Goal: Transaction & Acquisition: Purchase product/service

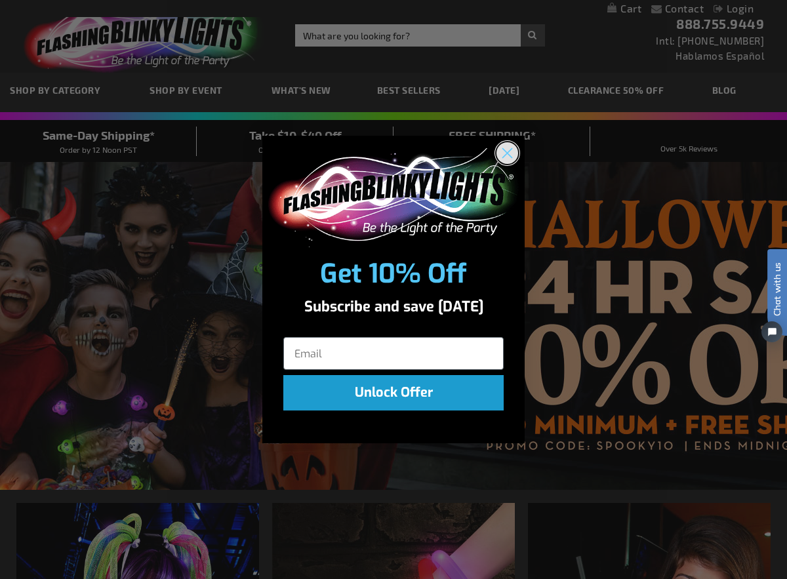
click at [506, 152] on icon "Close dialog" at bounding box center [507, 153] width 9 height 9
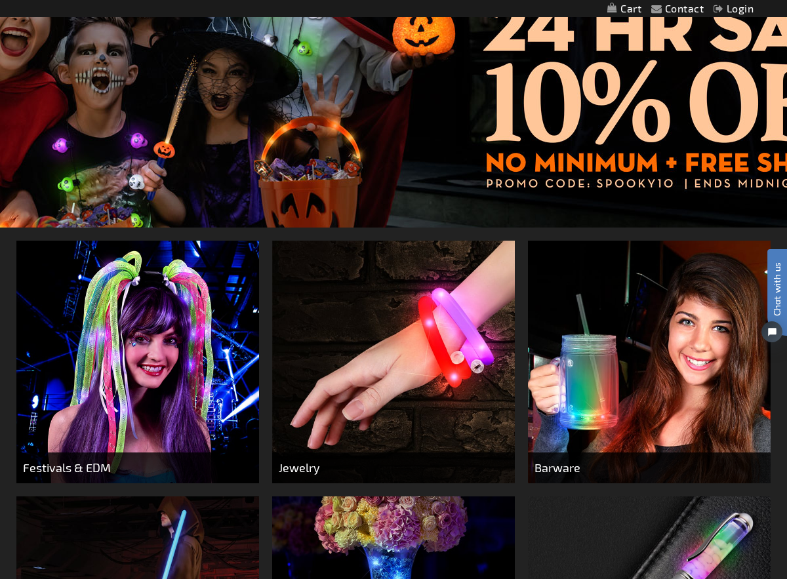
scroll to position [262, 0]
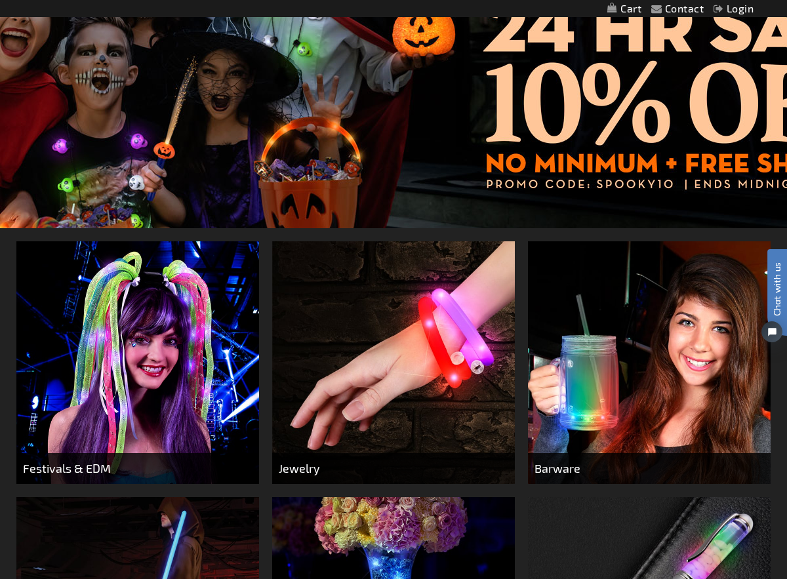
click at [167, 147] on div at bounding box center [393, 64] width 787 height 328
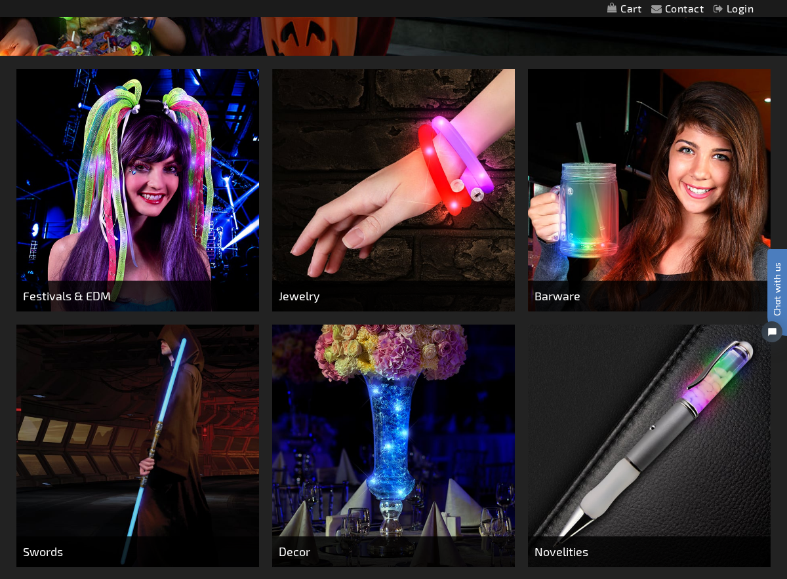
scroll to position [484, 0]
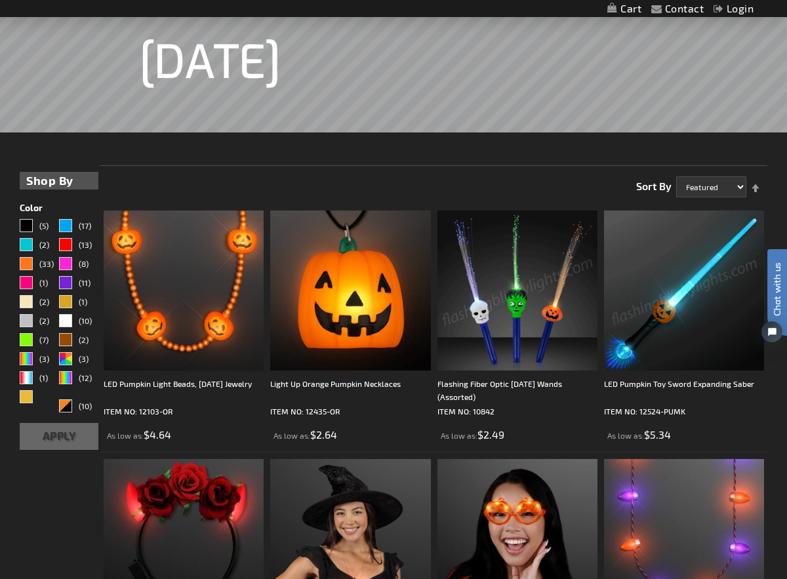
click at [527, 308] on img at bounding box center [518, 291] width 160 height 160
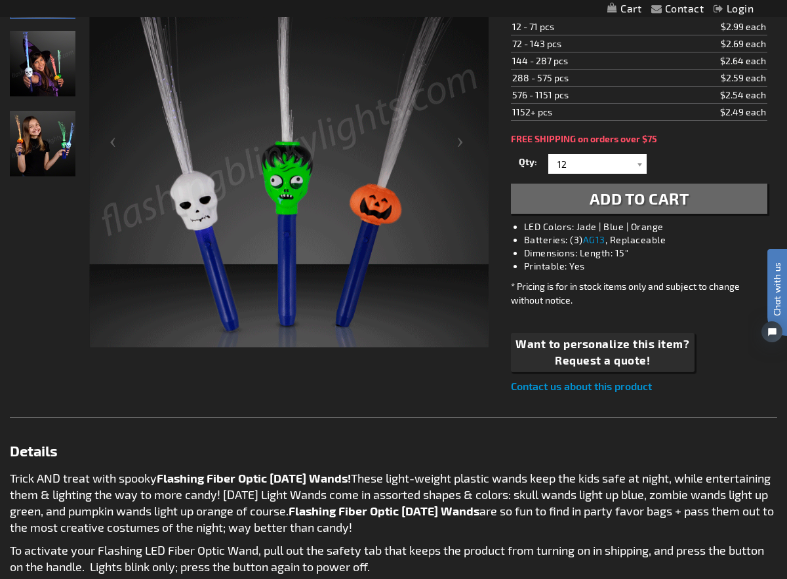
scroll to position [236, 0]
